Goal: Task Accomplishment & Management: Manage account settings

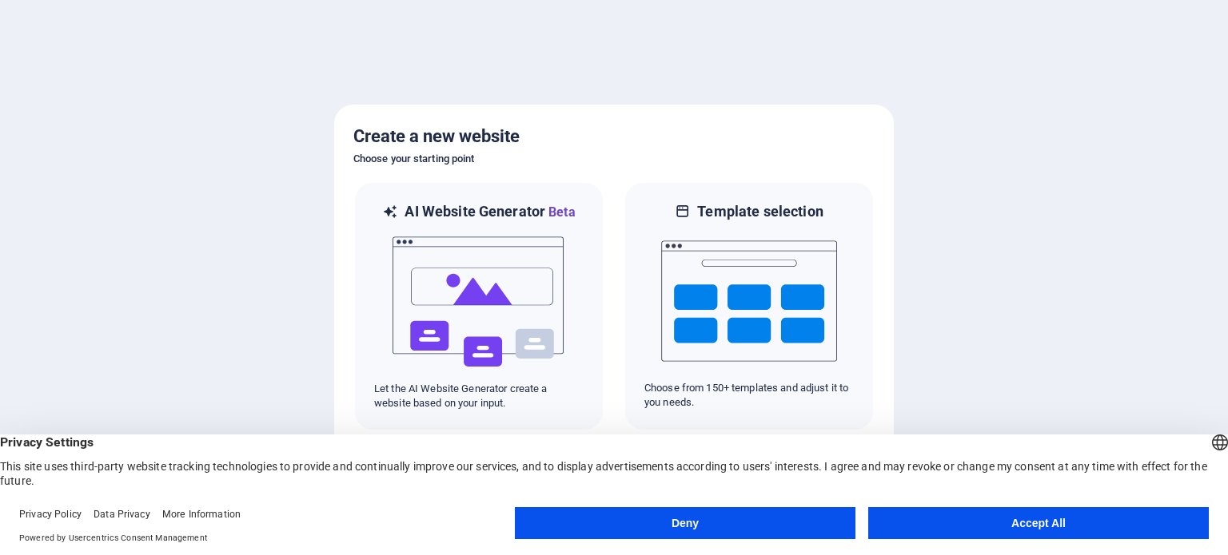
click at [1022, 526] on button "Accept All" at bounding box center [1038, 523] width 340 height 32
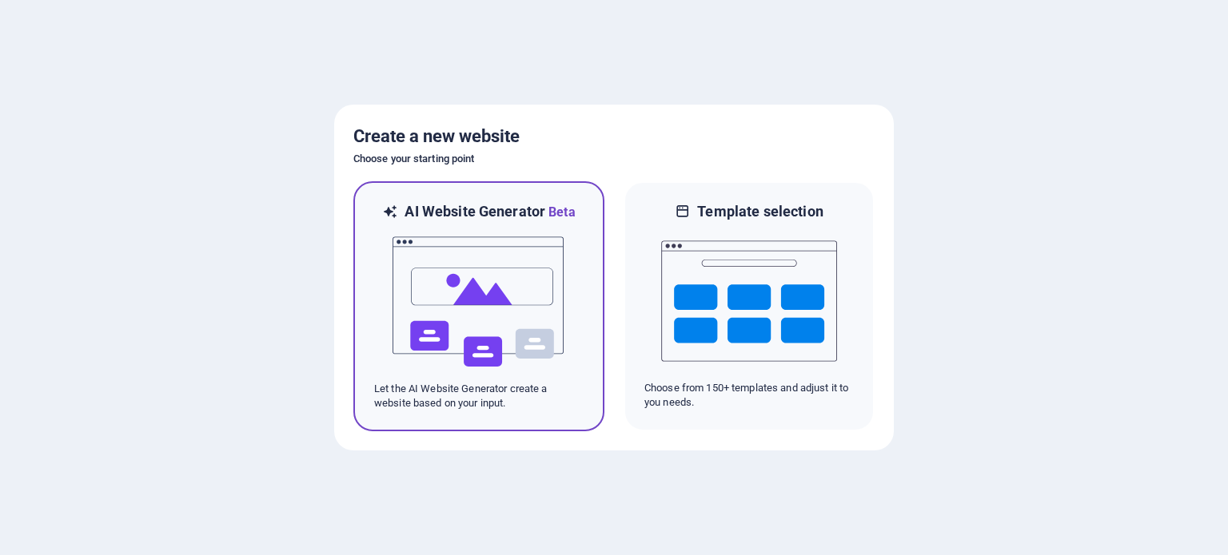
click at [475, 278] on img at bounding box center [479, 302] width 176 height 160
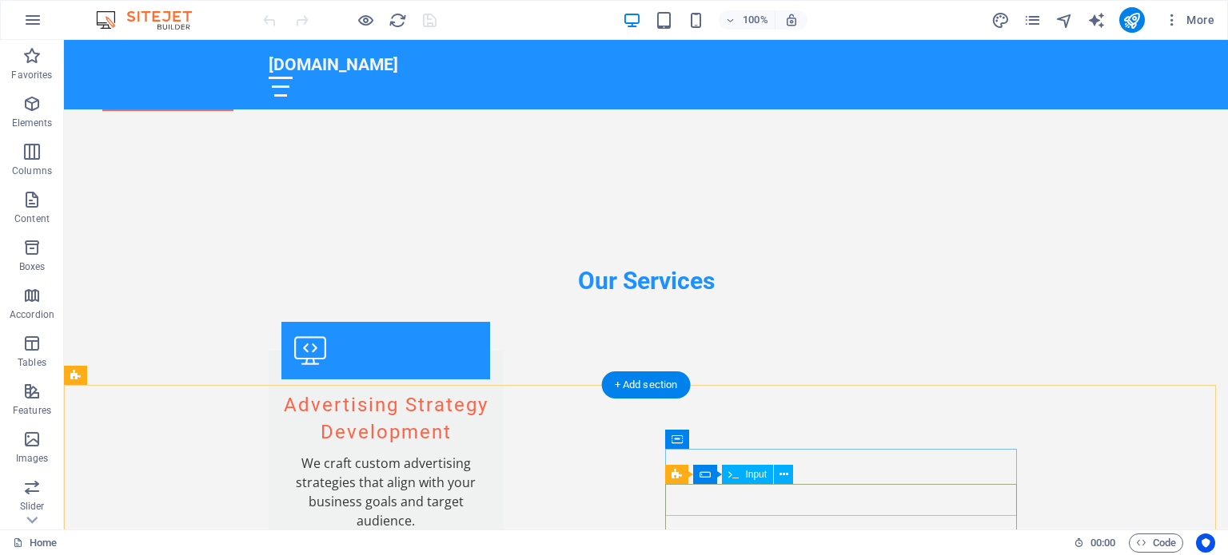
scroll to position [1518, 0]
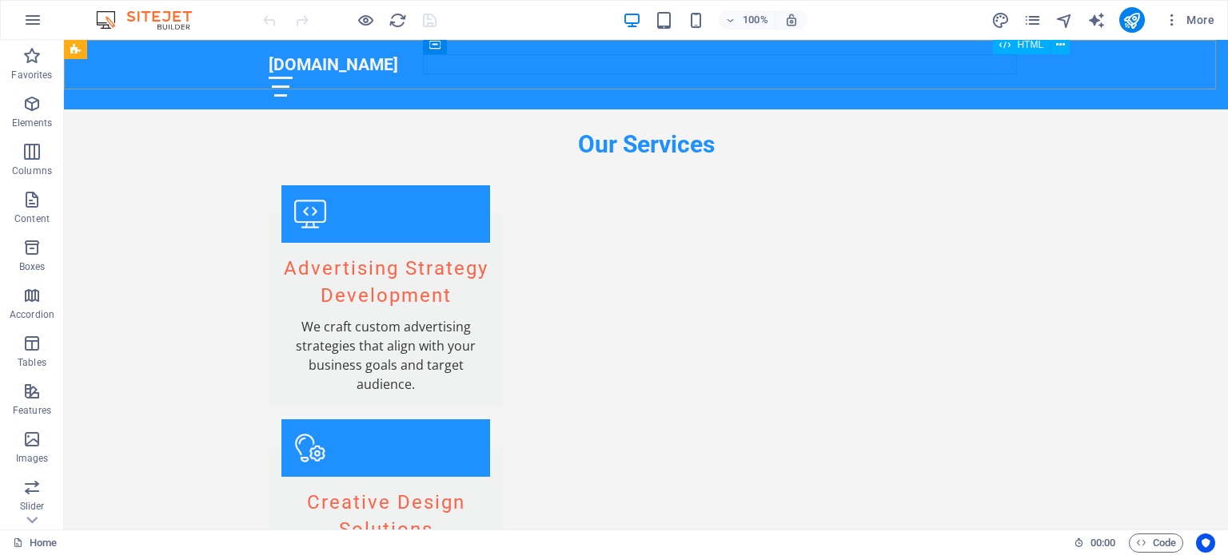
click at [997, 77] on div at bounding box center [646, 87] width 754 height 20
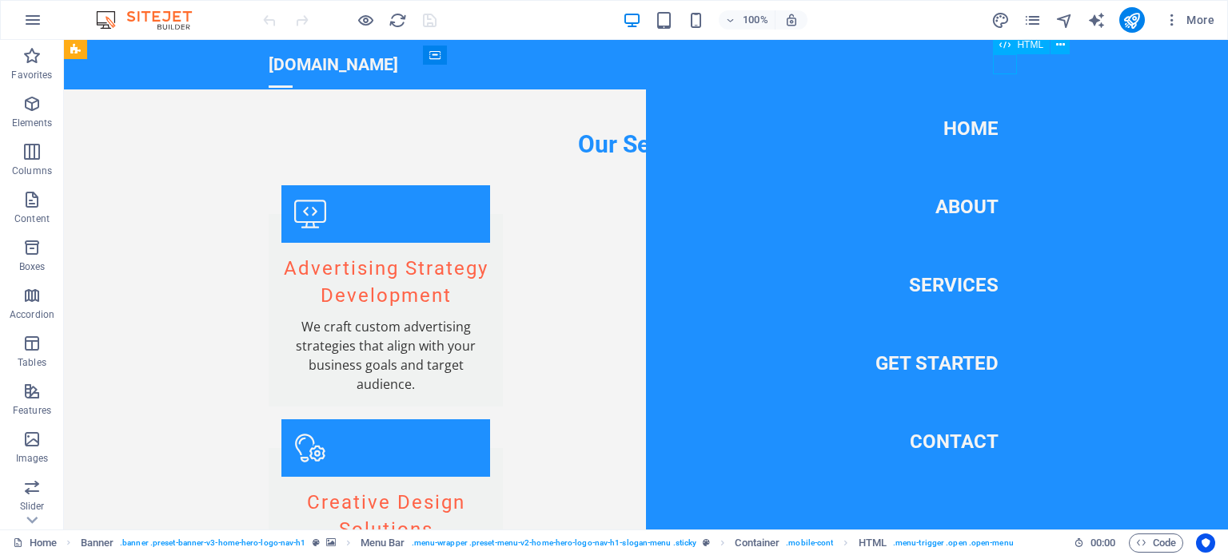
click at [292, 77] on div at bounding box center [281, 87] width 24 height 20
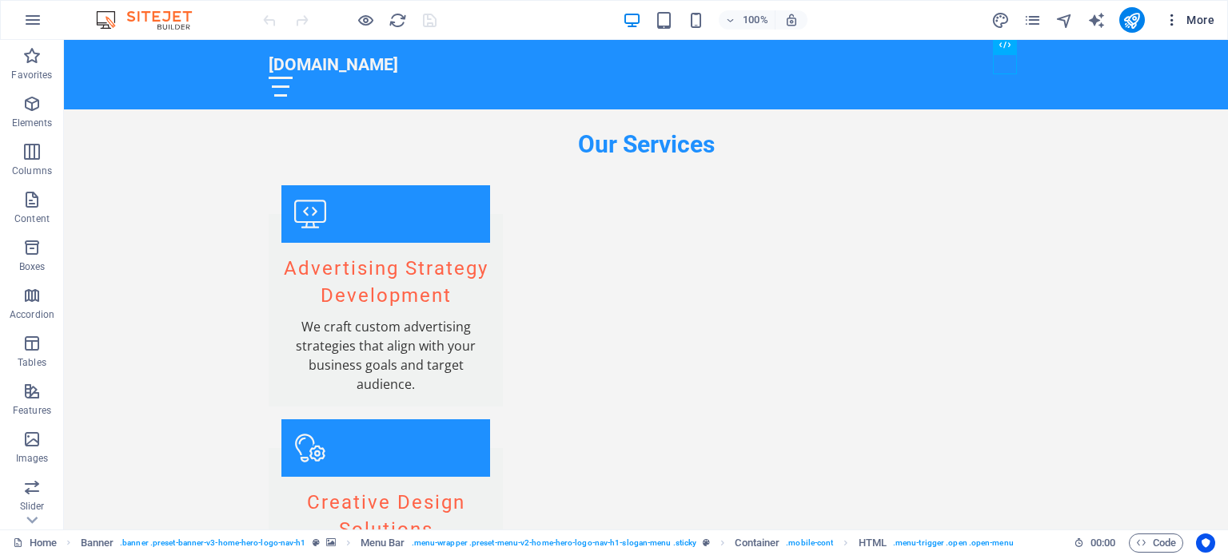
click at [1188, 10] on button "More" at bounding box center [1188, 20] width 63 height 26
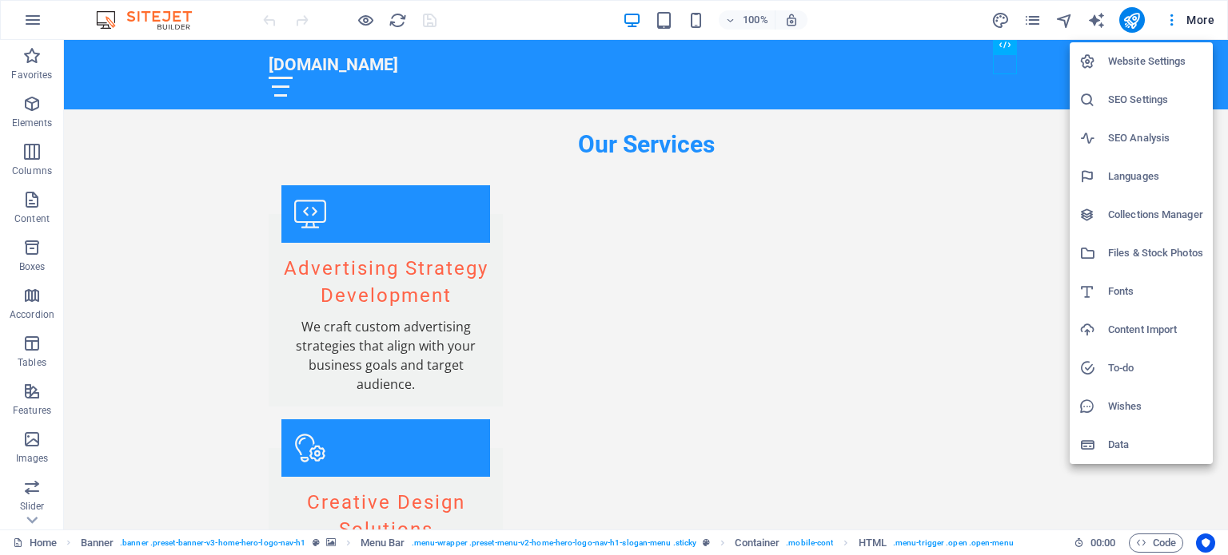
click at [1117, 65] on h6 "Website Settings" at bounding box center [1155, 61] width 95 height 19
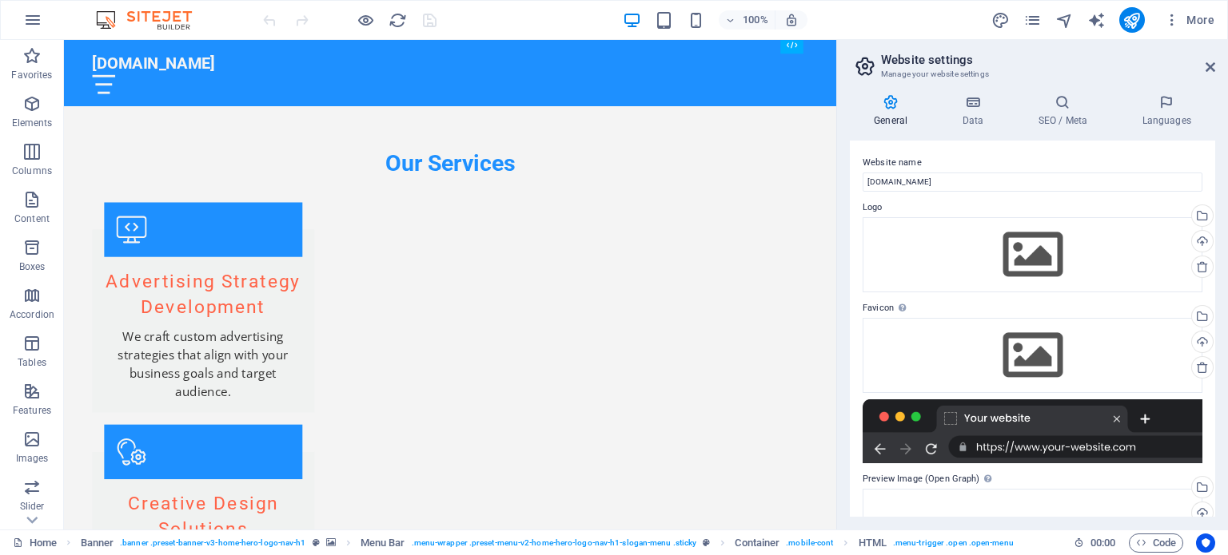
scroll to position [1544, 0]
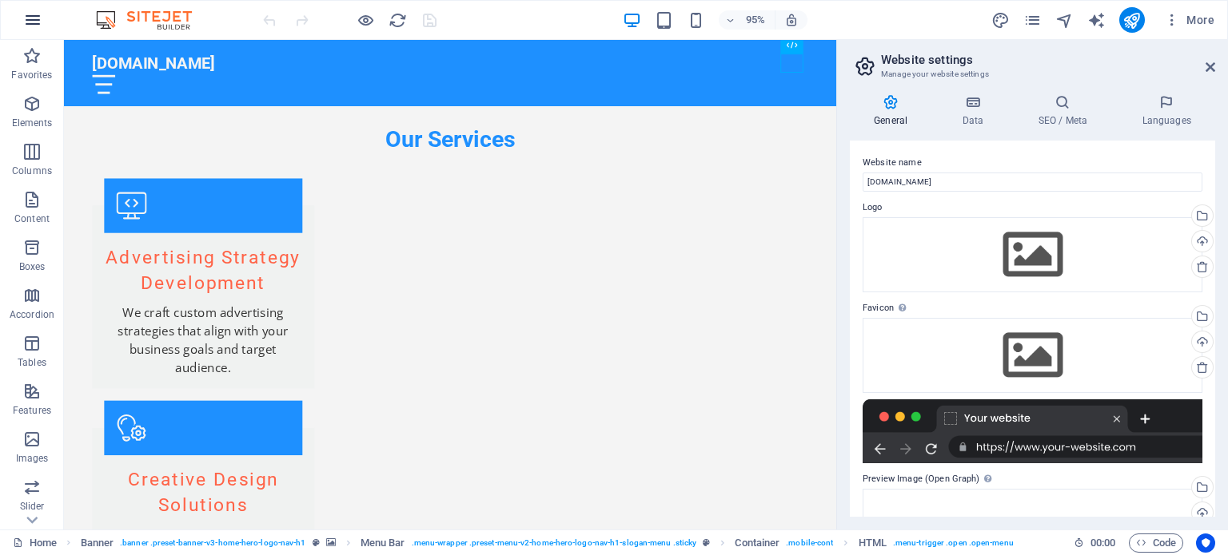
click at [47, 6] on button "button" at bounding box center [33, 20] width 38 height 38
